Goal: Task Accomplishment & Management: Manage account settings

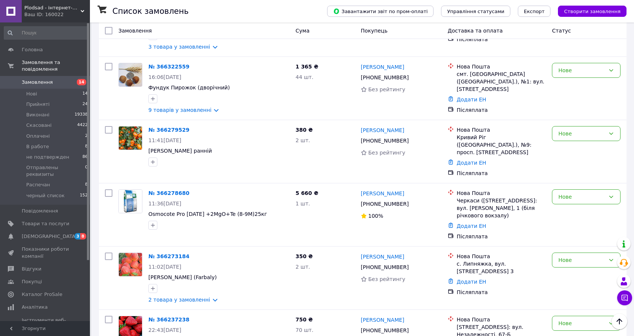
scroll to position [75, 0]
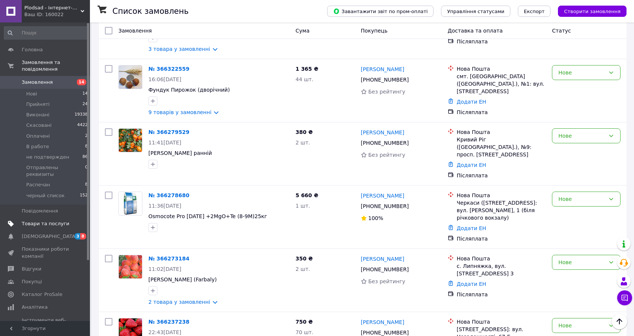
click at [31, 221] on span "Товари та послуги" at bounding box center [46, 224] width 48 height 7
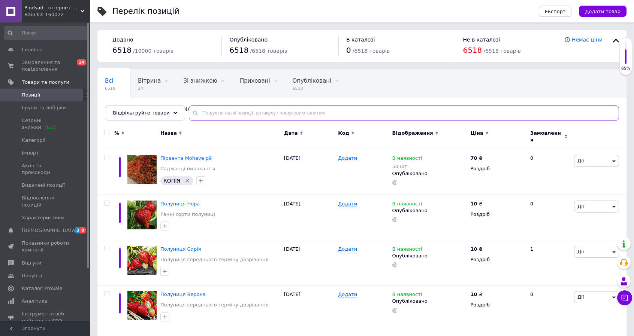
click at [248, 109] on input "text" at bounding box center [404, 113] width 430 height 15
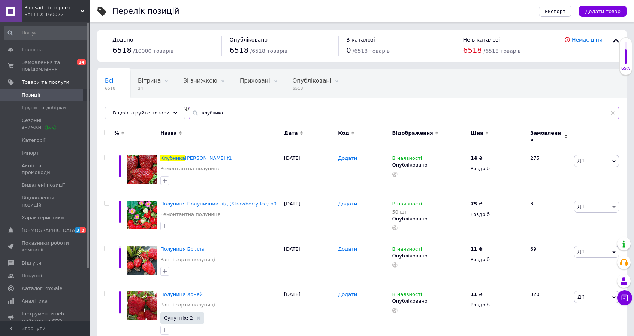
type input "клубника"
click at [485, 131] on icon at bounding box center [486, 132] width 3 height 3
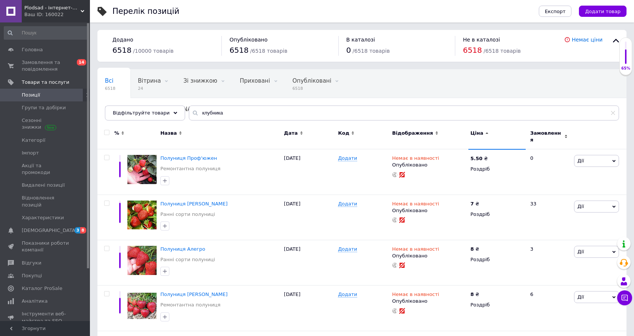
click at [485, 131] on icon at bounding box center [486, 132] width 3 height 3
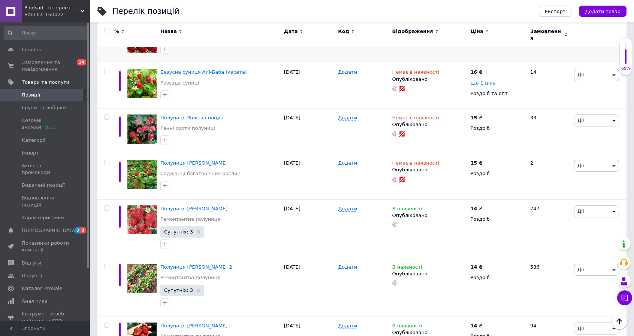
scroll to position [1048, 0]
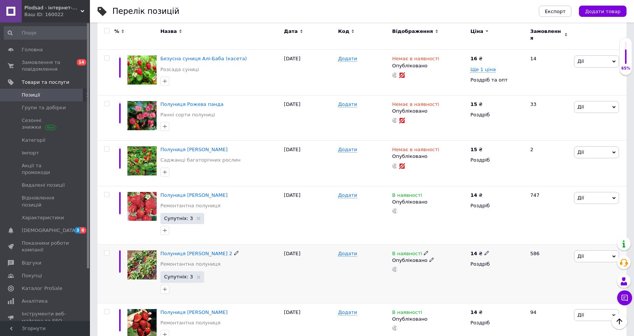
click at [485, 251] on icon at bounding box center [486, 253] width 4 height 4
drag, startPoint x: 502, startPoint y: 225, endPoint x: 494, endPoint y: 229, distance: 9.2
click at [494, 238] on input "14" at bounding box center [521, 245] width 57 height 15
type input "13"
click at [455, 261] on div "В наявності Опубліковано" at bounding box center [429, 274] width 78 height 59
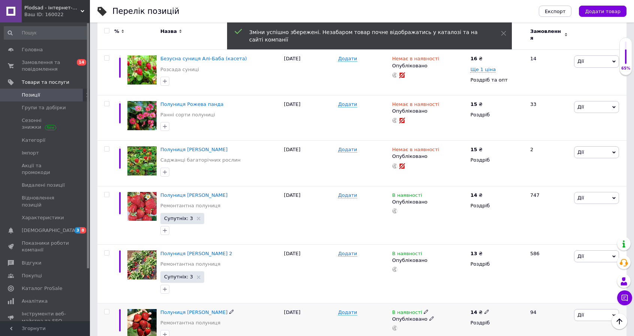
click at [484, 310] on icon at bounding box center [486, 312] width 4 height 4
drag, startPoint x: 507, startPoint y: 283, endPoint x: 480, endPoint y: 282, distance: 26.6
click at [482, 303] on div "14 ₴ Ціна 14 Валюта ₴ $ EUR CHF GBP ¥ PLN ₸ MDL HUF KGS CNY TRY KRW lei Роздріб" at bounding box center [496, 325] width 57 height 45
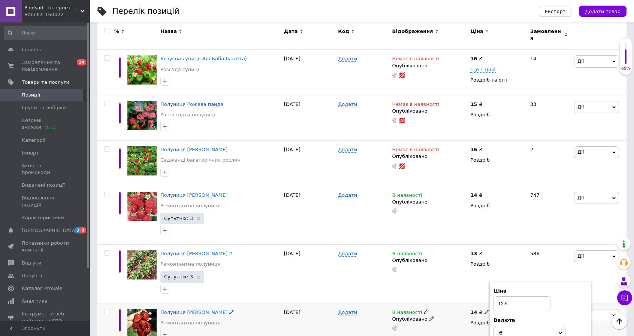
type input "12.5"
click at [349, 309] on div "Додати" at bounding box center [363, 325] width 54 height 45
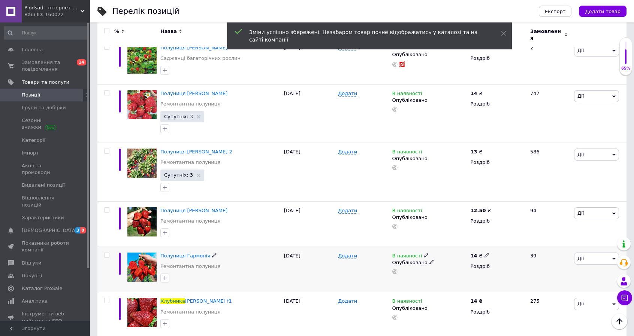
scroll to position [1161, 0]
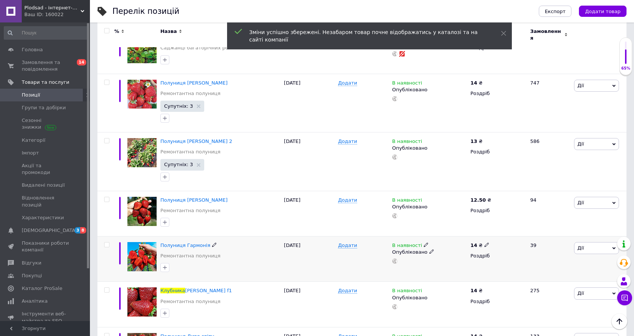
click at [484, 243] on use at bounding box center [486, 245] width 4 height 4
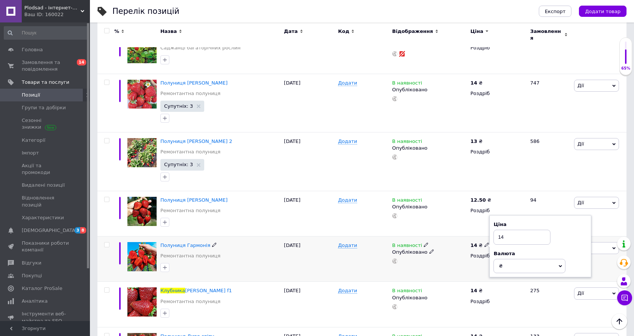
drag, startPoint x: 510, startPoint y: 216, endPoint x: 485, endPoint y: 216, distance: 25.1
click at [485, 237] on div "14 ₴ Ціна 14 Валюта ₴ $ EUR CHF GBP ¥ PLN ₸ MDL HUF KGS CNY TRY KRW lei Роздріб" at bounding box center [496, 259] width 57 height 45
type input "12.5"
click at [368, 285] on div "Додати" at bounding box center [363, 304] width 54 height 45
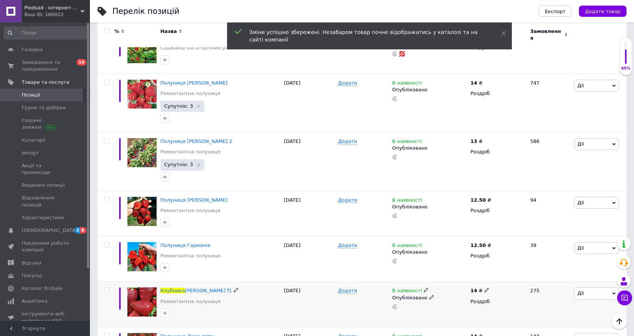
click at [484, 288] on use at bounding box center [486, 290] width 4 height 4
drag, startPoint x: 509, startPoint y: 260, endPoint x: 482, endPoint y: 261, distance: 27.7
click at [482, 282] on div "14 ₴ Ціна 14 Валюта ₴ $ EUR CHF GBP ¥ PLN ₸ MDL HUF KGS CNY TRY KRW lei Роздріб" at bounding box center [496, 304] width 57 height 45
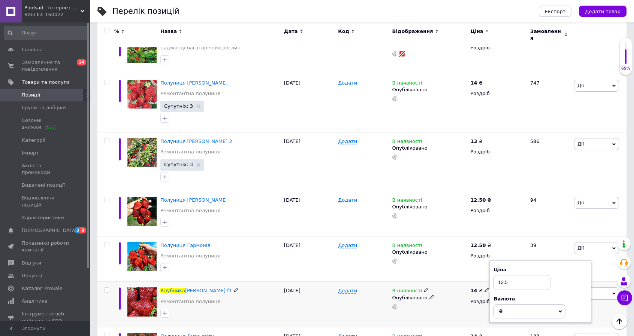
type input "12.5"
click at [445, 293] on div "В наявності Опубліковано" at bounding box center [429, 304] width 78 height 45
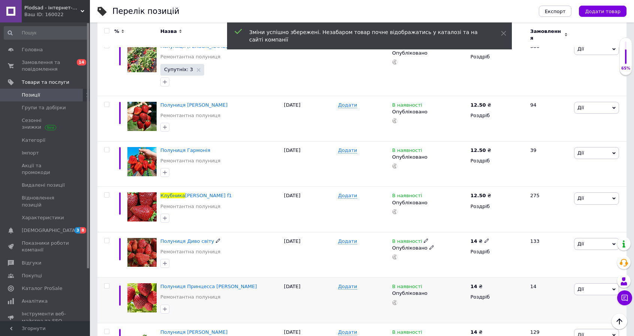
scroll to position [1273, 0]
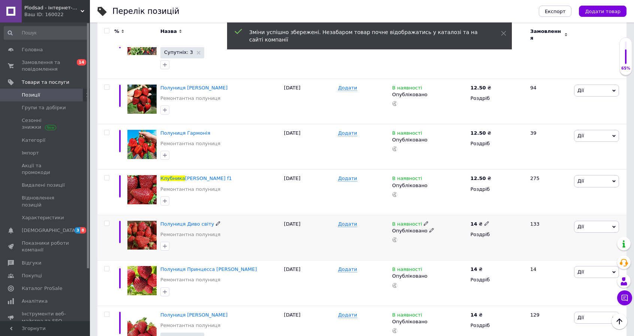
click at [485, 222] on use at bounding box center [486, 224] width 4 height 4
drag, startPoint x: 513, startPoint y: 195, endPoint x: 487, endPoint y: 196, distance: 26.2
click at [487, 215] on div "14 ₴ Ціна 14 Валюта ₴ $ EUR CHF GBP ¥ PLN ₸ MDL HUF KGS CNY TRY KRW lei Роздріб" at bounding box center [496, 237] width 57 height 45
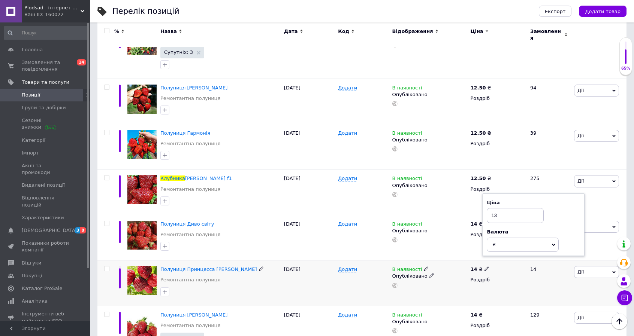
type input "13"
click at [454, 273] on div "Опубліковано" at bounding box center [429, 276] width 75 height 7
click at [485, 267] on icon at bounding box center [486, 269] width 4 height 4
drag, startPoint x: 508, startPoint y: 239, endPoint x: 492, endPoint y: 238, distance: 16.1
click at [492, 239] on div "Ціна 14 Валюта ₴ $ EUR CHF GBP ¥ PLN ₸ MDL HUF KGS CNY TRY KRW lei" at bounding box center [540, 270] width 102 height 63
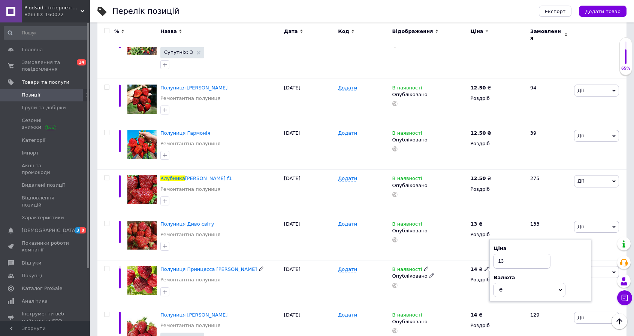
type input "13"
click at [455, 270] on div "В наявності Опубліковано" at bounding box center [429, 283] width 78 height 45
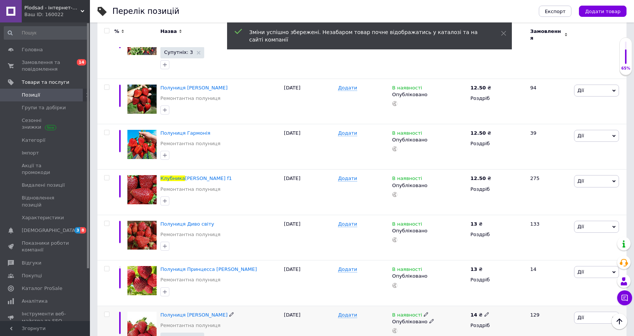
click at [484, 312] on icon at bounding box center [486, 314] width 4 height 4
drag, startPoint x: 511, startPoint y: 282, endPoint x: 492, endPoint y: 285, distance: 19.3
click at [494, 299] on input "14" at bounding box center [521, 306] width 57 height 15
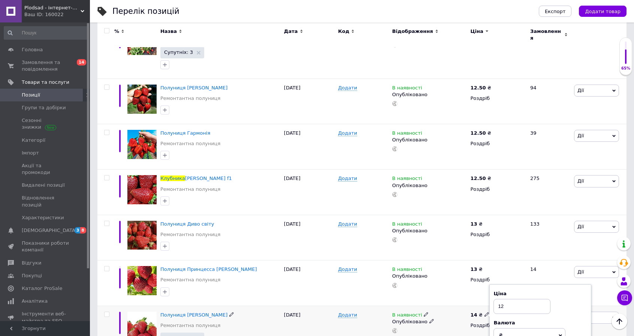
type input "12"
click at [445, 312] on div "В наявності Опубліковано" at bounding box center [429, 323] width 75 height 22
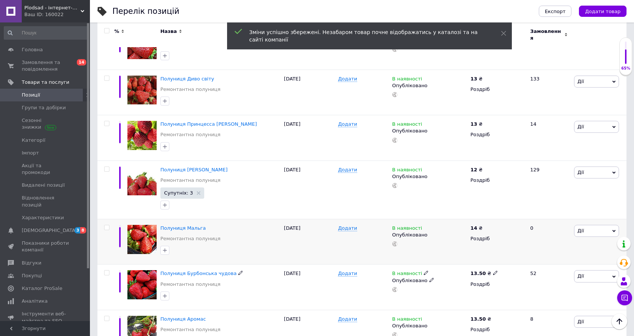
scroll to position [1423, 0]
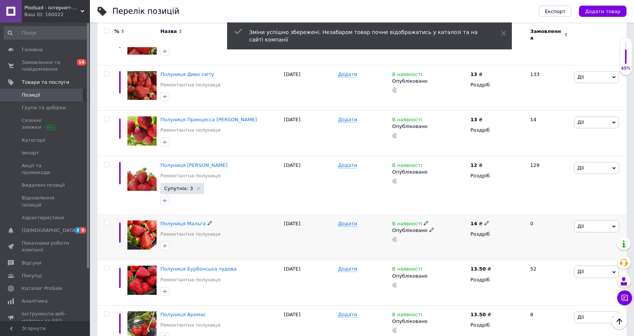
click at [485, 221] on icon at bounding box center [486, 223] width 4 height 4
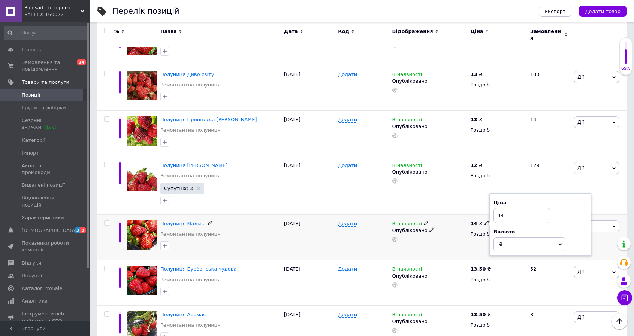
drag, startPoint x: 520, startPoint y: 191, endPoint x: 496, endPoint y: 194, distance: 25.0
click at [496, 208] on input "14" at bounding box center [521, 215] width 57 height 15
type input "12.5"
click at [447, 228] on div "В наявності Опубліковано" at bounding box center [429, 237] width 78 height 45
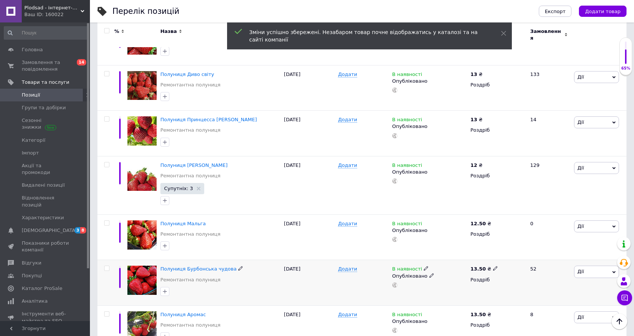
click at [493, 267] on use at bounding box center [495, 269] width 4 height 4
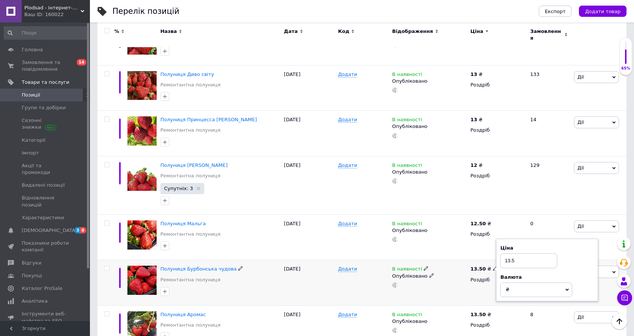
drag, startPoint x: 519, startPoint y: 239, endPoint x: 486, endPoint y: 240, distance: 33.0
click at [486, 260] on div "13.50 ₴ Ціна 13.5 Валюта ₴ $ EUR CHF GBP ¥ PLN ₸ MDL HUF KGS CNY TRY KRW lei Ро…" at bounding box center [496, 282] width 57 height 45
type input "12.5"
click at [455, 271] on div "В наявності Опубліковано" at bounding box center [429, 282] width 78 height 45
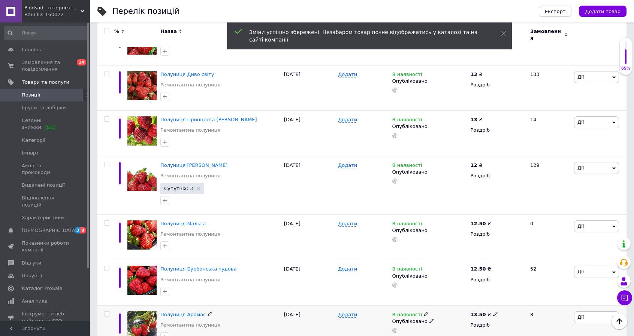
click at [493, 312] on icon at bounding box center [495, 314] width 4 height 4
drag, startPoint x: 514, startPoint y: 283, endPoint x: 488, endPoint y: 283, distance: 27.0
click at [489, 306] on div "13.50 ₴ Ціна 13.5 Валюта ₴ $ EUR CHF GBP ¥ PLN ₸ MDL HUF KGS CNY TRY KRW lei Ро…" at bounding box center [496, 328] width 57 height 45
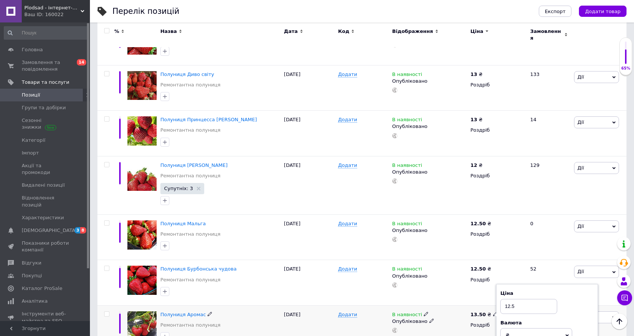
type input "12.5"
click at [459, 328] on div at bounding box center [429, 330] width 76 height 5
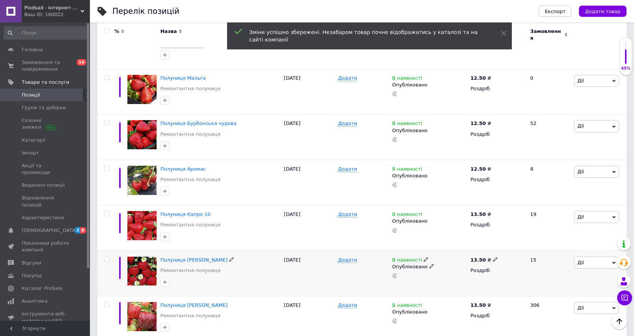
scroll to position [1573, 0]
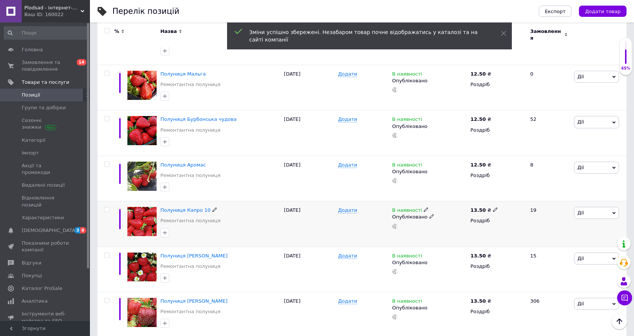
drag, startPoint x: 489, startPoint y: 186, endPoint x: 493, endPoint y: 185, distance: 4.2
click at [493, 207] on icon at bounding box center [495, 209] width 4 height 4
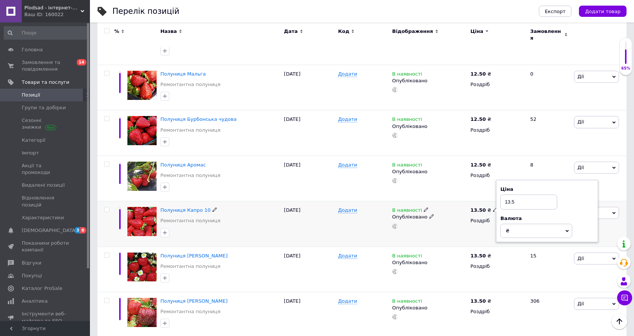
drag, startPoint x: 517, startPoint y: 178, endPoint x: 498, endPoint y: 181, distance: 18.7
click at [500, 181] on div "Ціна 13.5 Валюта ₴ $ EUR CHF GBP ¥ PLN ₸ MDL HUF KGS CNY TRY KRW lei" at bounding box center [547, 211] width 102 height 63
type input "12.5"
click at [453, 252] on div "В наявності Опубліковано" at bounding box center [429, 269] width 78 height 45
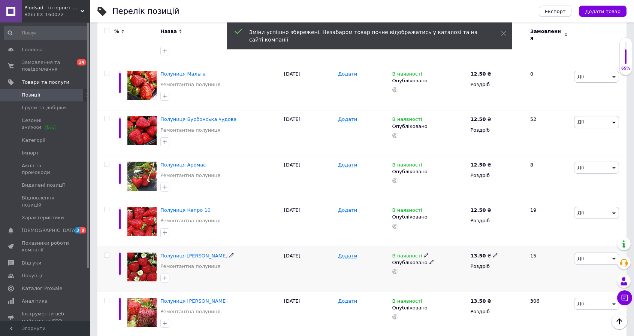
click at [493, 253] on icon at bounding box center [495, 255] width 4 height 4
drag, startPoint x: 520, startPoint y: 222, endPoint x: 494, endPoint y: 226, distance: 26.1
click at [494, 247] on div "13.50 ₴ Ціна 13.5 Валюта ₴ $ EUR CHF GBP ¥ PLN ₸ MDL HUF KGS CNY TRY KRW lei Ро…" at bounding box center [496, 269] width 57 height 45
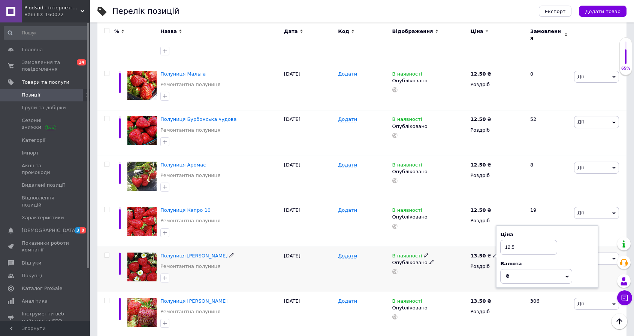
type input "12.5"
click at [457, 260] on div "В наявності Опубліковано" at bounding box center [429, 269] width 78 height 45
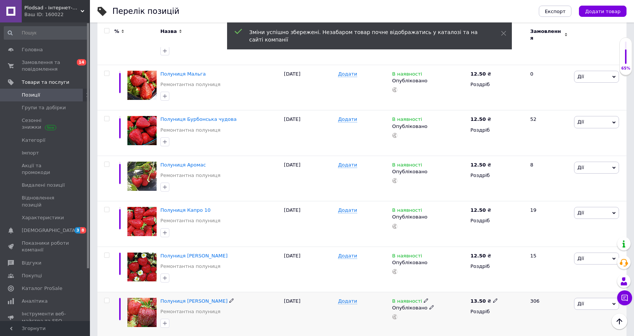
click at [493, 299] on use at bounding box center [495, 301] width 4 height 4
drag, startPoint x: 529, startPoint y: 267, endPoint x: 500, endPoint y: 268, distance: 29.2
click at [501, 286] on input "13.5" at bounding box center [528, 293] width 57 height 15
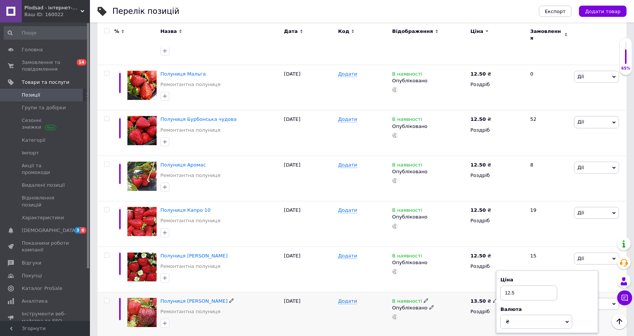
type input "12.5"
click at [457, 298] on div "В наявності Опубліковано" at bounding box center [429, 314] width 78 height 45
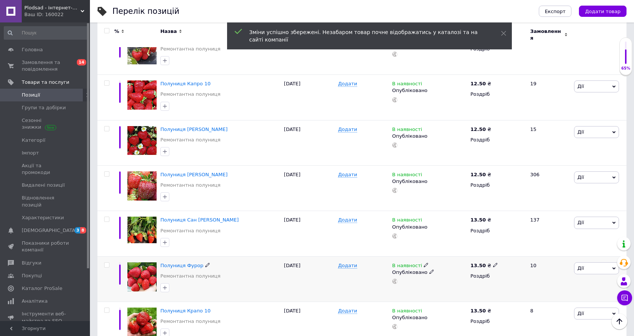
scroll to position [1722, 0]
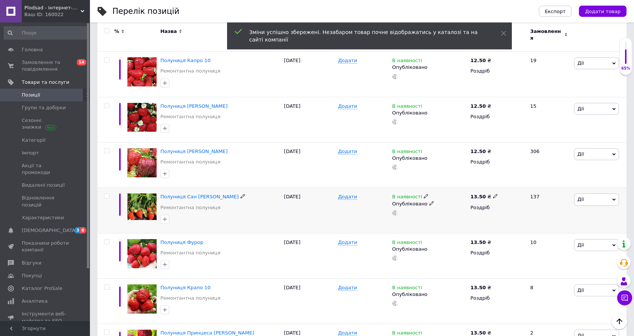
click at [493, 194] on icon at bounding box center [495, 196] width 4 height 4
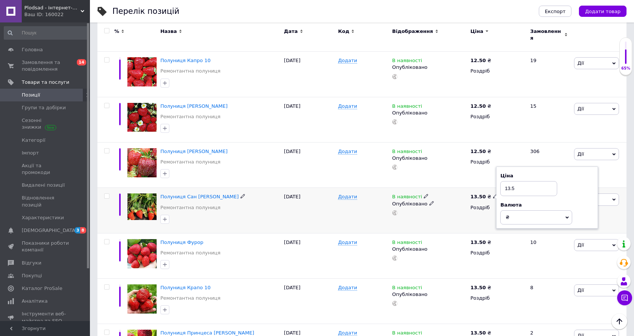
drag, startPoint x: 529, startPoint y: 164, endPoint x: 491, endPoint y: 168, distance: 38.3
click at [491, 188] on div "13.50 ₴ Ціна 13.5 Валюта ₴ $ EUR CHF GBP ¥ PLN ₸ MDL HUF KGS CNY TRY KRW lei Ро…" at bounding box center [496, 210] width 57 height 45
type input "12.5"
click at [452, 239] on div "В наявності Опубліковано" at bounding box center [429, 250] width 75 height 22
click at [493, 240] on icon at bounding box center [495, 242] width 4 height 4
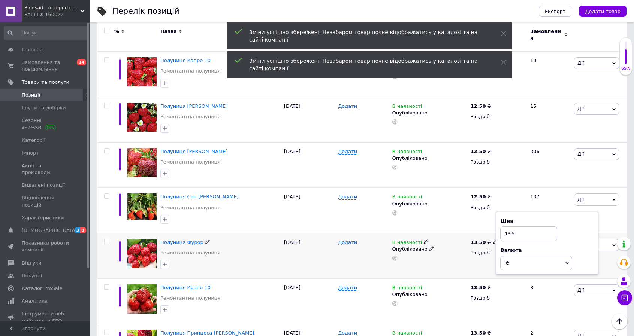
drag, startPoint x: 521, startPoint y: 208, endPoint x: 498, endPoint y: 210, distance: 23.7
click at [498, 212] on div "Ціна 13.5 Валюта ₴ $ EUR CHF GBP ¥ PLN ₸ MDL HUF KGS CNY TRY KRW lei" at bounding box center [547, 243] width 102 height 63
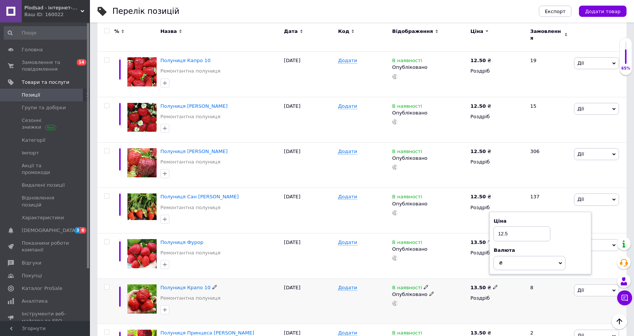
type input "12.5"
click at [455, 291] on div "Опубліковано" at bounding box center [429, 294] width 75 height 7
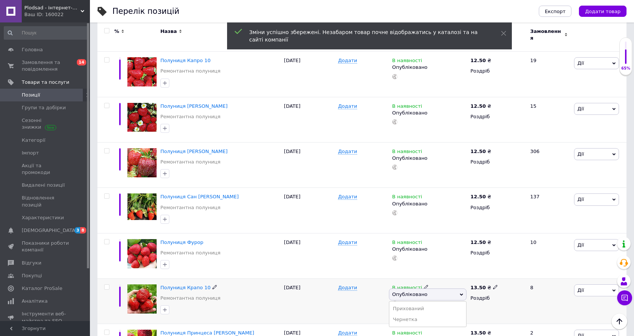
click at [493, 285] on use at bounding box center [495, 287] width 4 height 4
drag, startPoint x: 517, startPoint y: 257, endPoint x: 478, endPoint y: 254, distance: 39.8
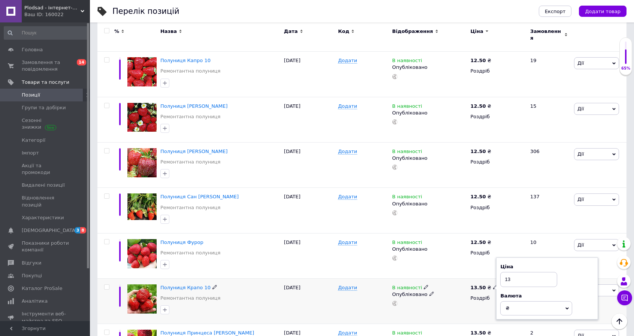
type input "13"
click at [449, 296] on div "В наявності Опубліковано" at bounding box center [429, 301] width 78 height 45
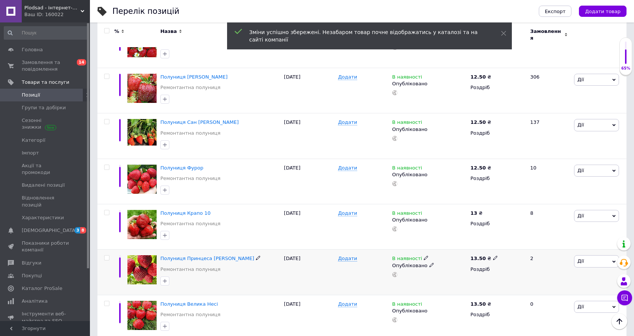
scroll to position [1797, 0]
click at [493, 255] on icon at bounding box center [495, 257] width 4 height 4
drag, startPoint x: 524, startPoint y: 228, endPoint x: 487, endPoint y: 229, distance: 37.4
click at [487, 249] on div "13.50 ₴ Ціна 13.5 Валюта ₴ $ EUR CHF GBP ¥ PLN ₸ MDL HUF KGS CNY TRY KRW lei Ро…" at bounding box center [496, 271] width 57 height 45
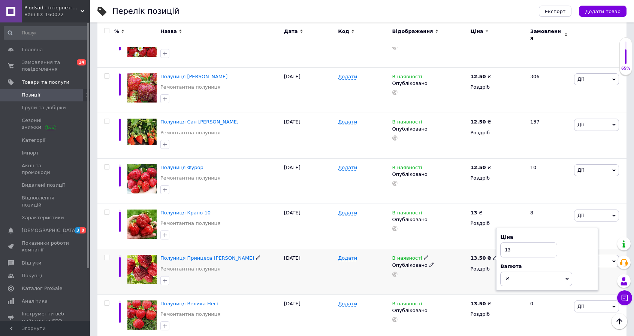
type input "13"
click at [465, 261] on div "В наявності Опубліковано" at bounding box center [429, 271] width 78 height 45
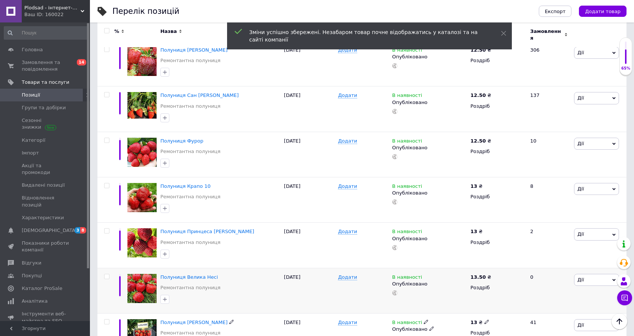
scroll to position [1872, 0]
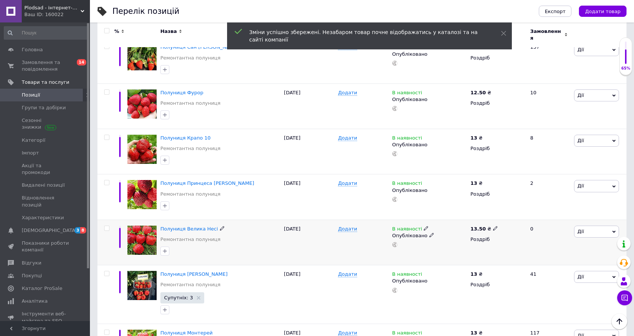
click at [493, 227] on use at bounding box center [495, 229] width 4 height 4
drag, startPoint x: 521, startPoint y: 197, endPoint x: 481, endPoint y: 198, distance: 40.5
click at [481, 220] on div "13.50 ₴ Ціна 13.5 Валюта ₴ $ EUR CHF GBP ¥ PLN ₸ MDL HUF KGS CNY TRY KRW lei Ро…" at bounding box center [496, 242] width 57 height 45
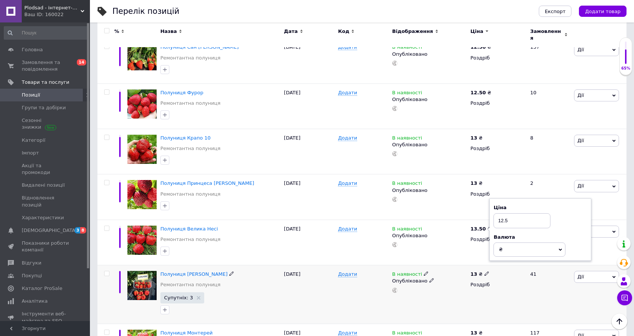
type input "12.5"
click at [444, 275] on div "В наявності Опубліковано" at bounding box center [429, 294] width 78 height 59
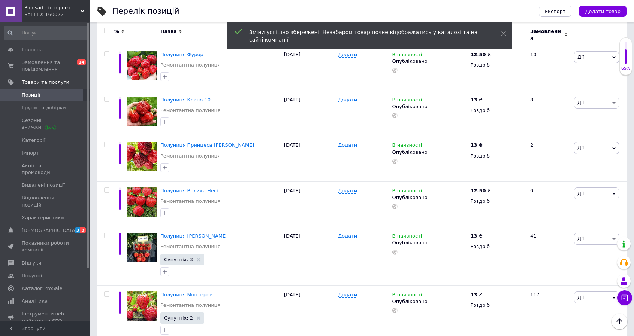
scroll to position [1985, 0]
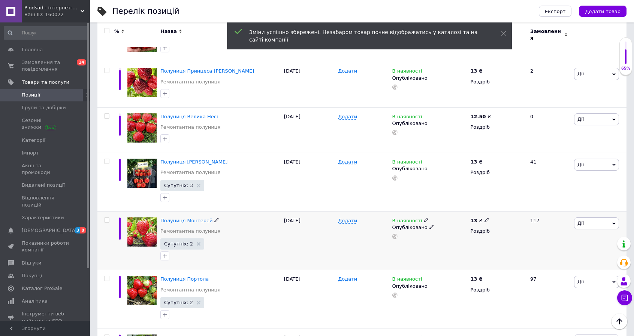
click at [484, 218] on icon at bounding box center [486, 220] width 4 height 4
drag, startPoint x: 511, startPoint y: 187, endPoint x: 479, endPoint y: 191, distance: 32.4
click at [479, 212] on div "13 ₴ Ціна 13 Валюта ₴ $ EUR CHF GBP ¥ PLN ₸ MDL HUF KGS CNY TRY KRW lei Роздріб" at bounding box center [496, 241] width 57 height 59
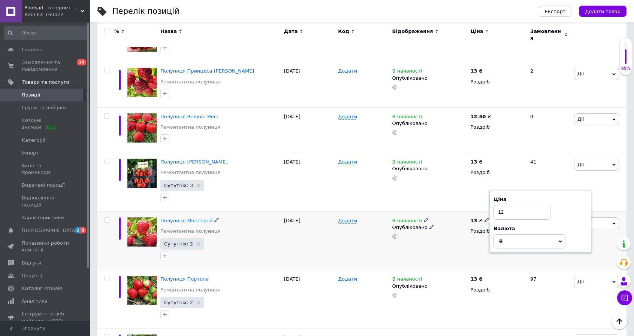
type input "12"
click at [464, 233] on div "В наявності Опубліковано" at bounding box center [429, 241] width 78 height 59
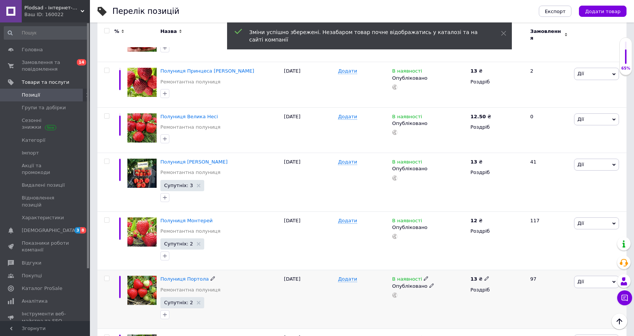
click at [484, 276] on icon at bounding box center [486, 278] width 4 height 4
drag, startPoint x: 513, startPoint y: 246, endPoint x: 490, endPoint y: 249, distance: 23.4
click at [491, 249] on div "Ціна 13 Валюта ₴ $ EUR CHF GBP ¥ PLN ₸ MDL HUF KGS CNY TRY KRW lei" at bounding box center [540, 280] width 102 height 63
type input "12"
click at [471, 274] on div "13 ₴ Ціна 12 Валюта ₴ $ EUR CHF GBP ¥ PLN ₸ MDL HUF KGS CNY TRY KRW lei Роздріб" at bounding box center [496, 299] width 57 height 59
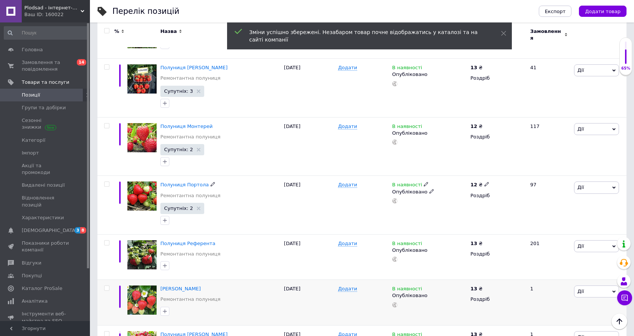
scroll to position [2097, 0]
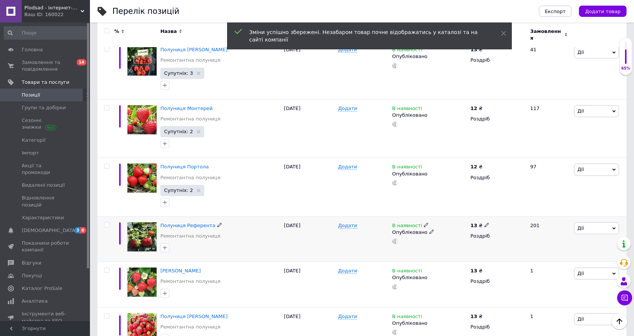
click at [485, 223] on use at bounding box center [486, 225] width 4 height 4
drag, startPoint x: 514, startPoint y: 194, endPoint x: 490, endPoint y: 195, distance: 24.7
click at [491, 195] on div "Ціна 13 Валюта ₴ $ EUR CHF GBP ¥ PLN ₸ MDL HUF KGS CNY TRY KRW lei" at bounding box center [540, 226] width 102 height 63
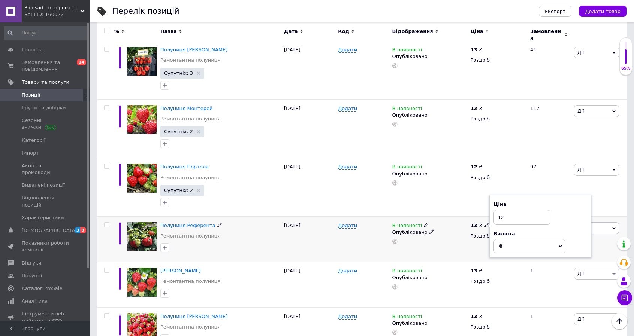
type input "12"
click at [465, 222] on div "В наявності Опубліковано" at bounding box center [429, 238] width 78 height 45
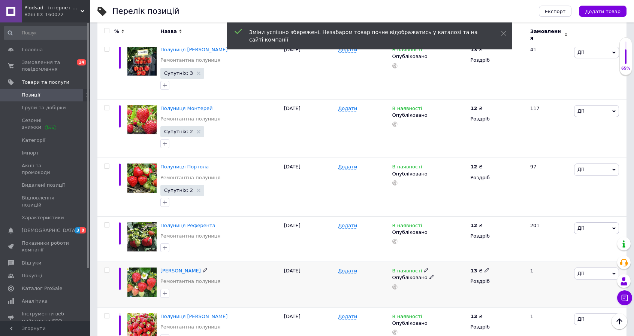
click at [485, 268] on icon at bounding box center [486, 270] width 4 height 4
drag, startPoint x: 510, startPoint y: 242, endPoint x: 488, endPoint y: 241, distance: 22.5
click at [488, 262] on div "13 ₴ Ціна 13 Валюта ₴ $ EUR CHF GBP ¥ PLN ₸ MDL HUF KGS CNY TRY KRW lei Роздріб" at bounding box center [496, 284] width 57 height 45
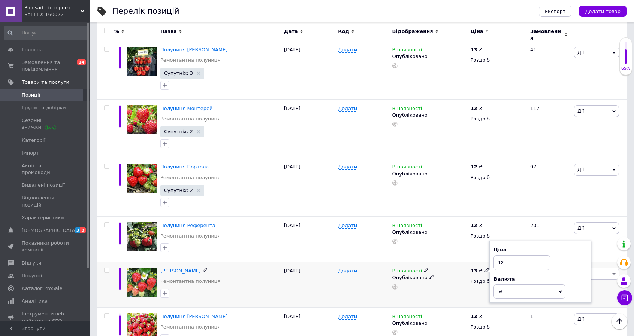
type input "12"
click at [456, 276] on div "В наявності Опубліковано" at bounding box center [429, 284] width 78 height 45
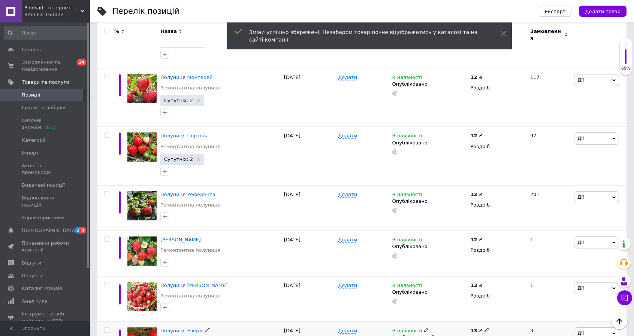
scroll to position [2209, 0]
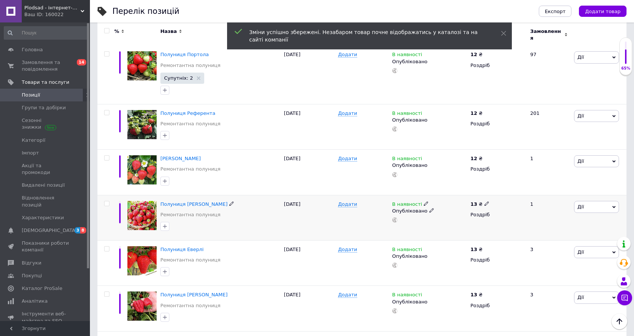
click at [485, 201] on icon at bounding box center [486, 203] width 4 height 4
drag, startPoint x: 512, startPoint y: 173, endPoint x: 490, endPoint y: 173, distance: 21.7
click at [490, 174] on div "Ціна 13 Валюта ₴ $ EUR CHF GBP ¥ PLN ₸ MDL HUF KGS CNY TRY KRW lei" at bounding box center [540, 205] width 102 height 63
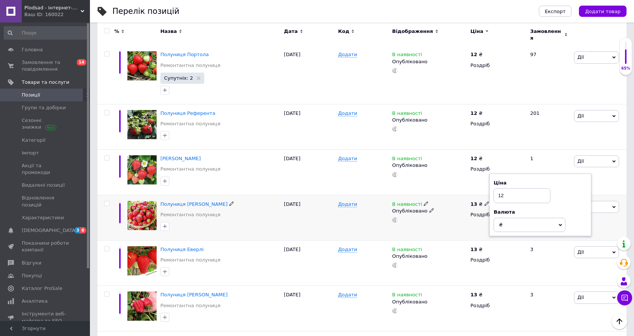
type input "12"
click at [455, 211] on div "В наявності Опубліковано" at bounding box center [429, 217] width 78 height 45
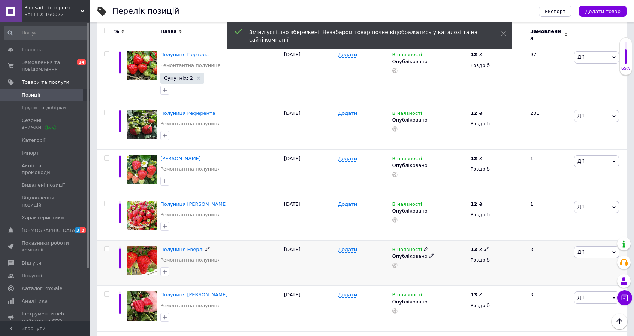
click at [484, 247] on icon at bounding box center [486, 249] width 4 height 4
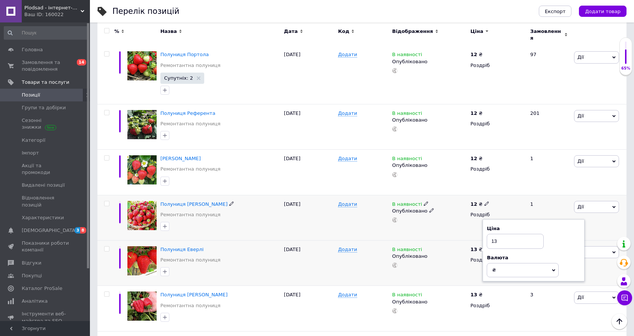
drag, startPoint x: 508, startPoint y: 214, endPoint x: 471, endPoint y: 215, distance: 37.8
click at [471, 215] on div "% Назва Дата Код Відображення Ціна Замовлення Добриво безхлорне для полуниці 1 …" at bounding box center [361, 286] width 529 height 4742
type input "12"
click at [459, 252] on div "В наявності Опубліковано" at bounding box center [429, 263] width 78 height 45
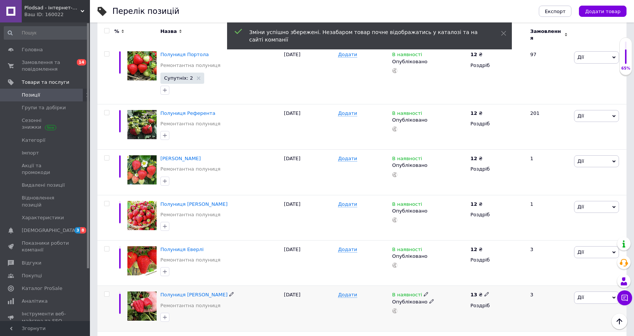
click at [485, 292] on icon at bounding box center [486, 294] width 4 height 4
drag, startPoint x: 510, startPoint y: 258, endPoint x: 488, endPoint y: 264, distance: 22.9
click at [488, 286] on div "13 ₴ Ціна 13 Валюта ₴ $ EUR CHF GBP ¥ PLN ₸ MDL HUF KGS CNY TRY KRW lei Роздріб" at bounding box center [496, 308] width 57 height 45
type input "12"
click at [455, 292] on div "В наявності Опубліковано" at bounding box center [429, 303] width 75 height 22
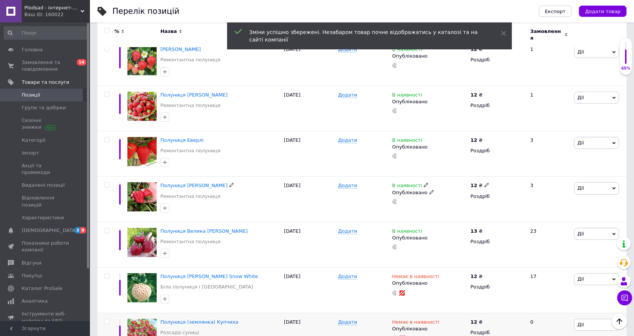
scroll to position [2359, 0]
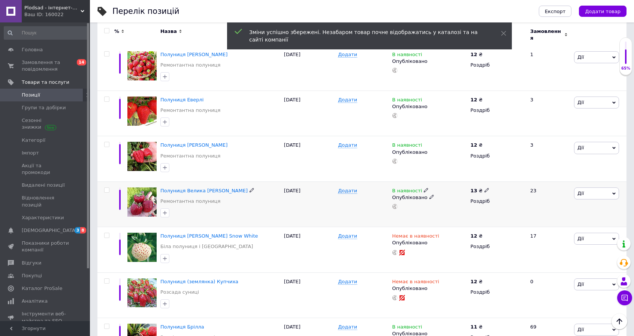
click at [485, 187] on span at bounding box center [486, 189] width 4 height 5
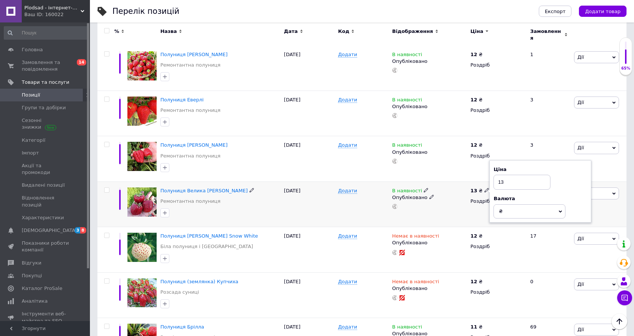
drag, startPoint x: 518, startPoint y: 158, endPoint x: 490, endPoint y: 158, distance: 28.5
click at [493, 175] on input "13" at bounding box center [521, 182] width 57 height 15
type input "12"
click at [470, 188] on div "13 ₴ Ціна 12 Валюта ₴ $ EUR CHF GBP ¥ PLN ₸ MDL HUF KGS CNY TRY KRW lei Роздріб" at bounding box center [496, 204] width 57 height 45
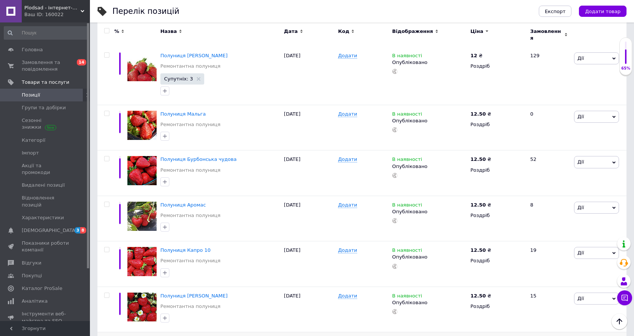
scroll to position [1423, 0]
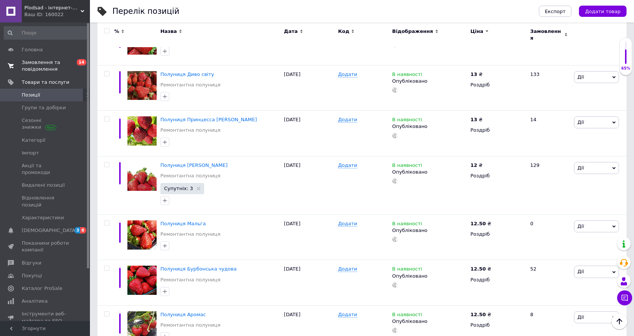
click at [44, 62] on span "Замовлення та повідомлення" at bounding box center [46, 65] width 48 height 13
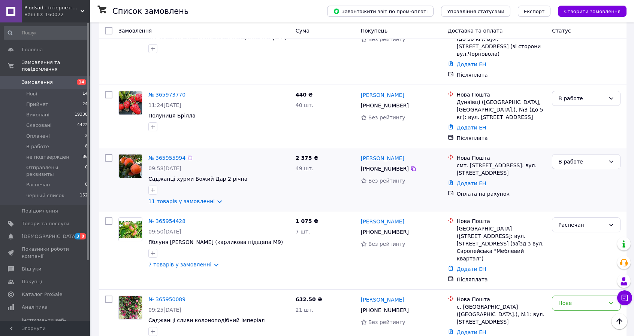
scroll to position [1011, 0]
